Goal: Information Seeking & Learning: Learn about a topic

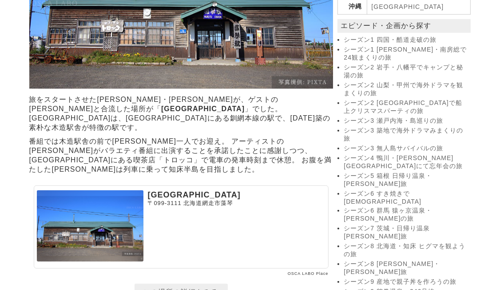
scroll to position [533, 0]
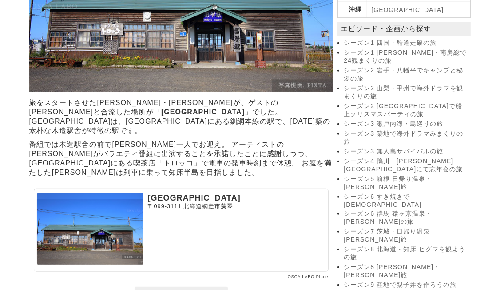
click at [391, 263] on link "シーズン8 [PERSON_NAME]・[PERSON_NAME]旅" at bounding box center [406, 271] width 124 height 16
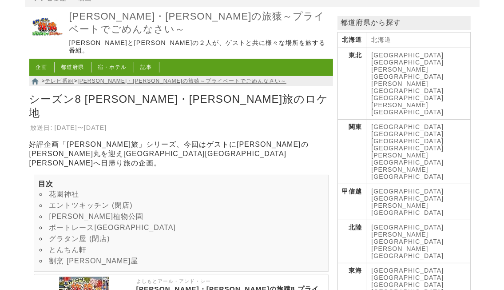
scroll to position [44, 0]
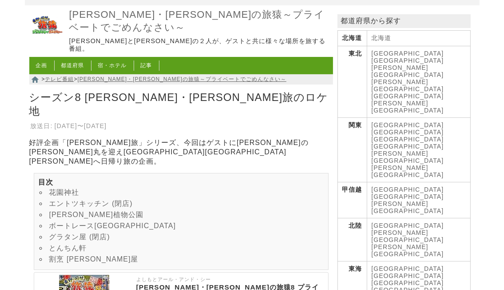
click at [401, 229] on link "[PERSON_NAME][GEOGRAPHIC_DATA]" at bounding box center [408, 236] width 72 height 14
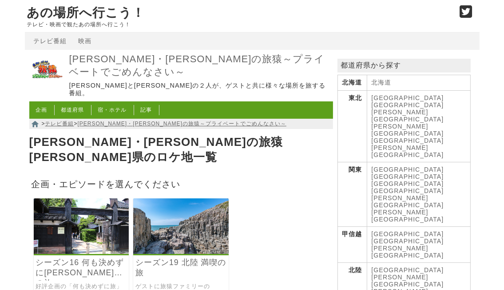
click at [381, 266] on link "[GEOGRAPHIC_DATA]" at bounding box center [408, 269] width 72 height 7
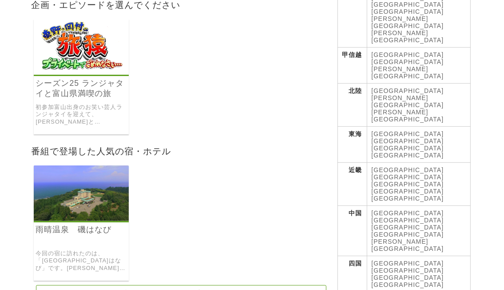
scroll to position [178, 0]
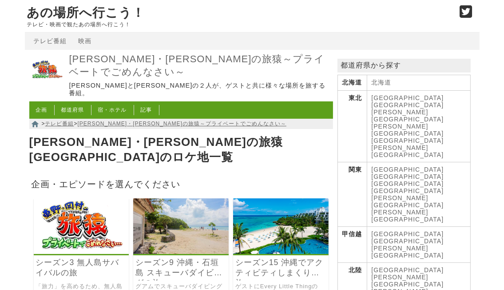
click at [381, 230] on link "[GEOGRAPHIC_DATA]" at bounding box center [408, 233] width 72 height 7
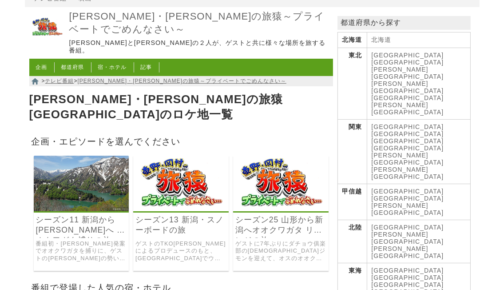
scroll to position [44, 0]
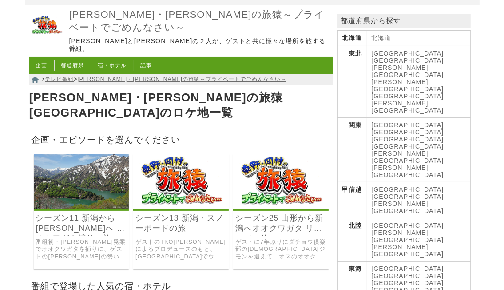
click at [429, 200] on link "[PERSON_NAME][GEOGRAPHIC_DATA]" at bounding box center [408, 207] width 72 height 14
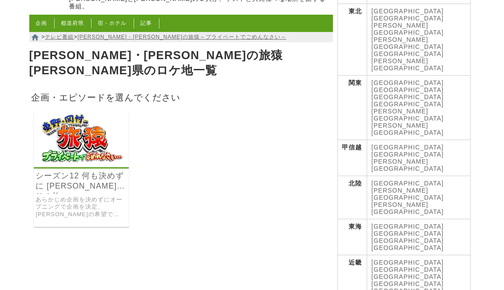
scroll to position [89, 0]
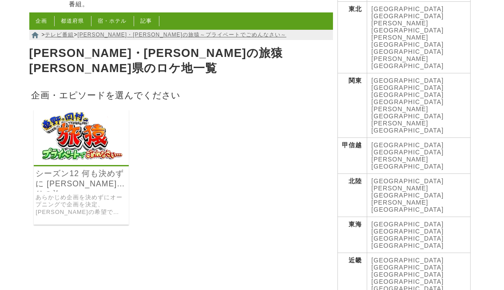
click at [75, 168] on link "シーズン12 何も決めずに [PERSON_NAME]釣りの旅" at bounding box center [81, 178] width 91 height 20
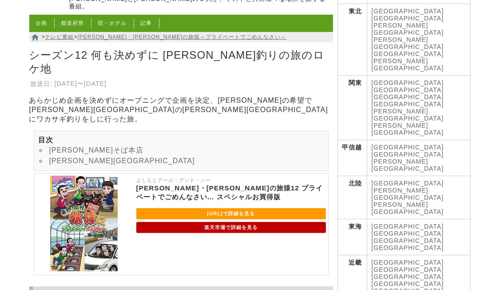
scroll to position [89, 0]
